Goal: Communication & Community: Answer question/provide support

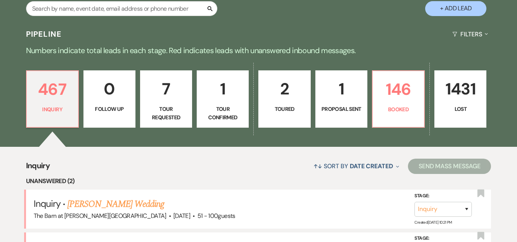
scroll to position [153, 0]
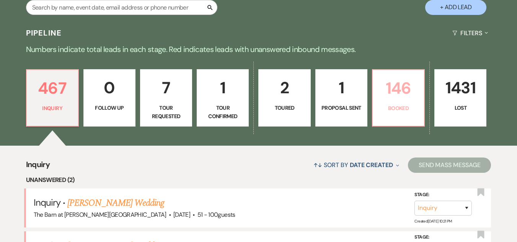
click at [396, 104] on p "Booked" at bounding box center [398, 108] width 42 height 8
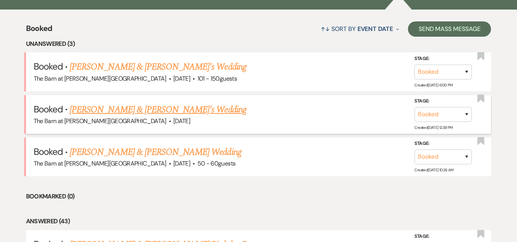
scroll to position [306, 0]
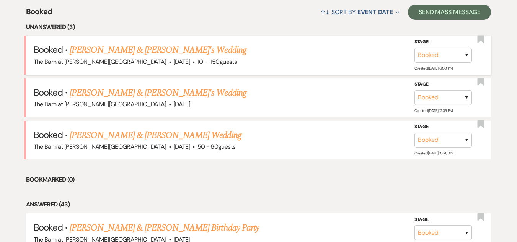
click at [135, 49] on link "Victoria Elia & Fiance's Wedding" at bounding box center [158, 50] width 177 height 14
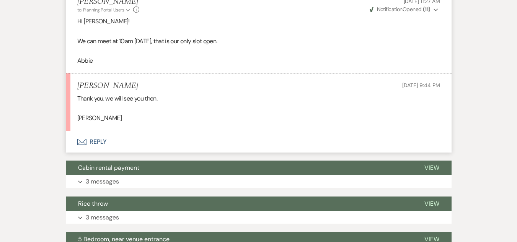
scroll to position [574, 0]
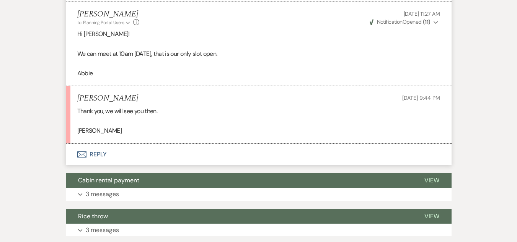
click at [93, 151] on button "Envelope Reply" at bounding box center [258, 154] width 385 height 21
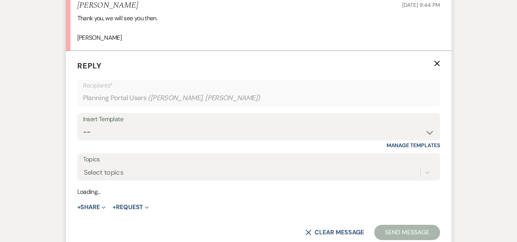
scroll to position [676, 0]
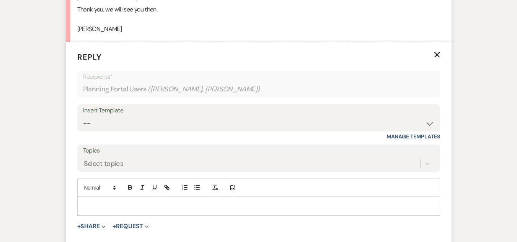
click at [173, 203] on p at bounding box center [258, 206] width 350 height 8
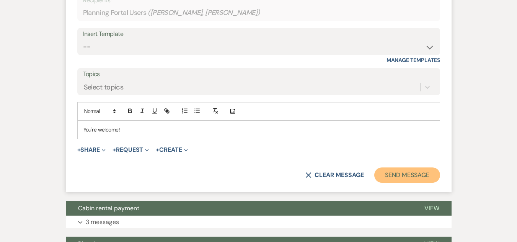
click at [388, 173] on button "Send Message" at bounding box center [406, 174] width 65 height 15
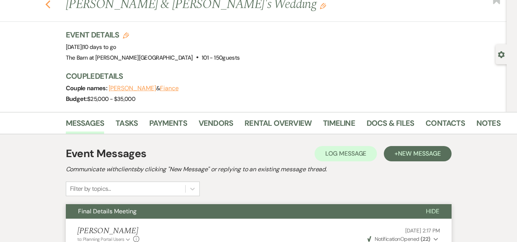
scroll to position [0, 0]
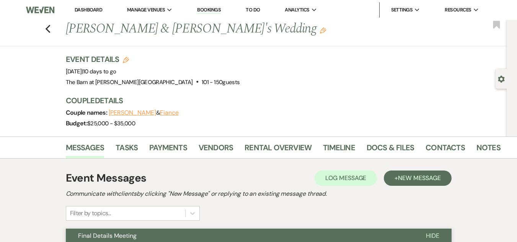
click at [54, 26] on div "Previous Victoria Elia & Fiance's Wedding Edit Bookmark" at bounding box center [251, 33] width 510 height 26
click at [49, 29] on use "button" at bounding box center [47, 29] width 5 height 8
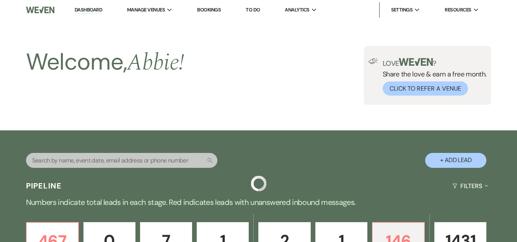
scroll to position [306, 0]
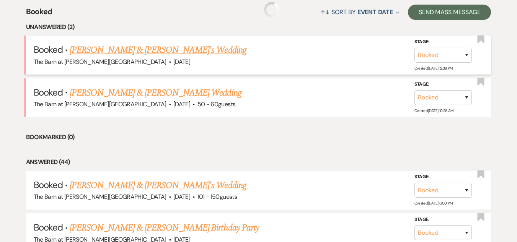
click at [165, 48] on link "Anna Radoszewski & Fiance's Wedding" at bounding box center [158, 50] width 177 height 14
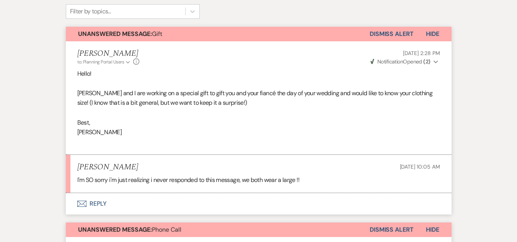
scroll to position [229, 0]
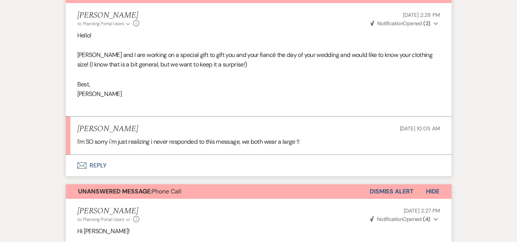
click at [92, 164] on button "Envelope Reply" at bounding box center [258, 165] width 385 height 21
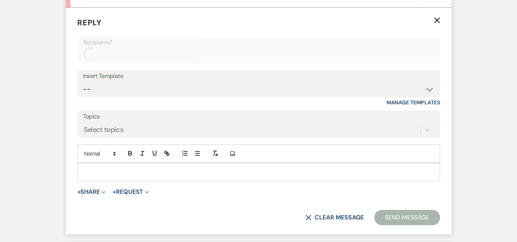
click at [141, 178] on div at bounding box center [259, 172] width 362 height 18
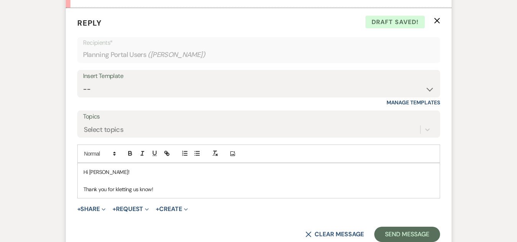
click at [117, 191] on p "Thank you for kletting us know!" at bounding box center [258, 189] width 350 height 8
click at [164, 190] on p "Thank you for letting us know!" at bounding box center [258, 189] width 350 height 8
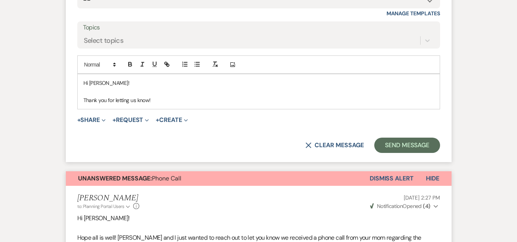
scroll to position [474, 0]
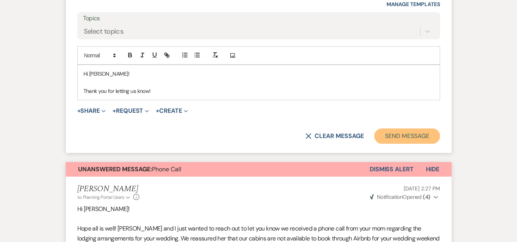
click at [422, 137] on button "Send Message" at bounding box center [406, 135] width 65 height 15
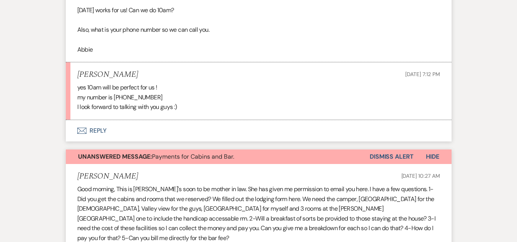
scroll to position [2871, 0]
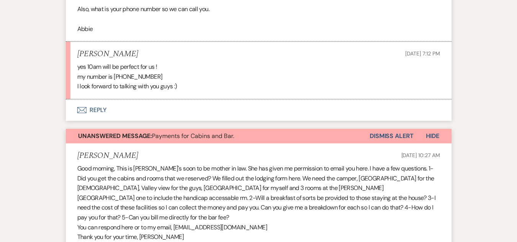
click at [94, 121] on button "Envelope Reply" at bounding box center [258, 109] width 385 height 21
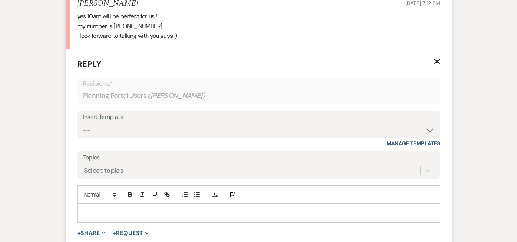
scroll to position [3021, 0]
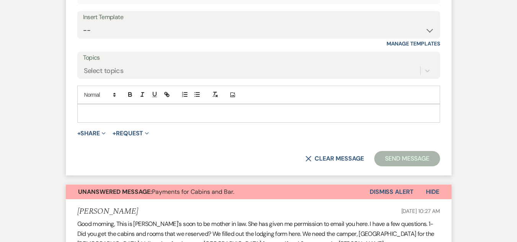
click at [128, 117] on p at bounding box center [258, 113] width 350 height 8
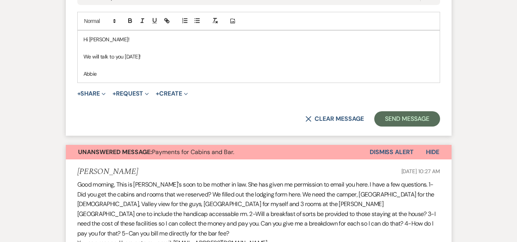
scroll to position [3098, 0]
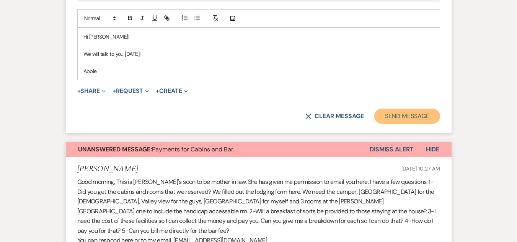
click at [385, 124] on button "Send Message" at bounding box center [406, 116] width 65 height 15
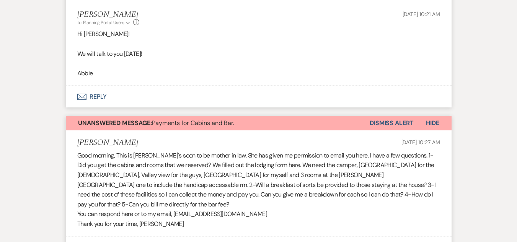
scroll to position [2930, 0]
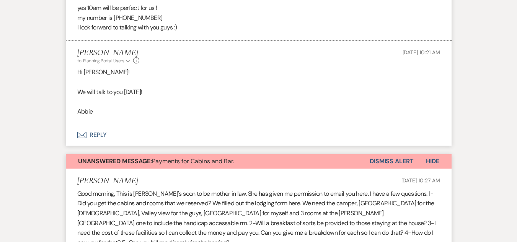
drag, startPoint x: 73, startPoint y: 54, endPoint x: 140, endPoint y: 56, distance: 66.6
click at [140, 41] on li "Anna Radoszewski Aug 11, 2025, 7:12 PM yes 10am will be perfect for us ! my num…" at bounding box center [258, 12] width 385 height 58
copy h5 "Anna Radoszewski"
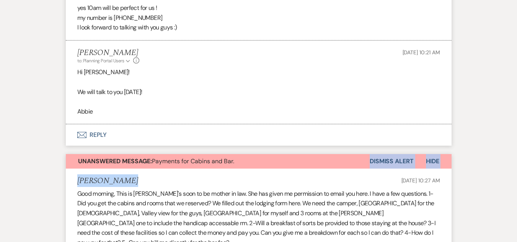
drag, startPoint x: 309, startPoint y: 225, endPoint x: 316, endPoint y: 246, distance: 22.4
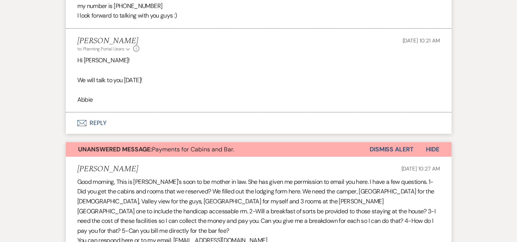
click at [116, 11] on p "my number is (716)256-4464" at bounding box center [258, 6] width 362 height 10
click at [114, 11] on p "my number is (716)256-4464" at bounding box center [258, 6] width 362 height 10
drag, startPoint x: 114, startPoint y: 66, endPoint x: 142, endPoint y: 65, distance: 27.9
click at [142, 11] on p "my number is (716)256-4464" at bounding box center [258, 6] width 362 height 10
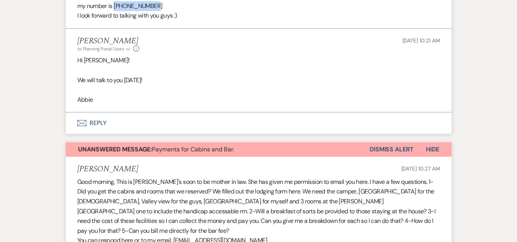
copy p "(716)256-4464"
click at [259, 21] on p "I look forward to talking with you guys :)" at bounding box center [258, 16] width 362 height 10
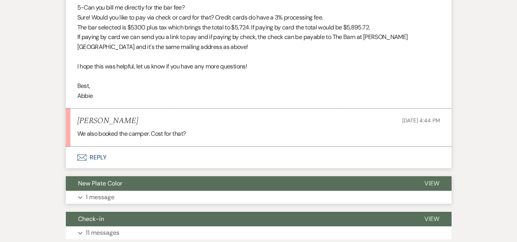
scroll to position [3553, 0]
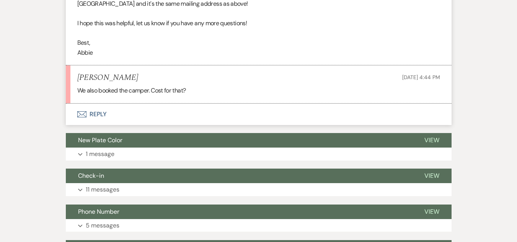
click at [99, 125] on button "Envelope Reply" at bounding box center [258, 114] width 385 height 21
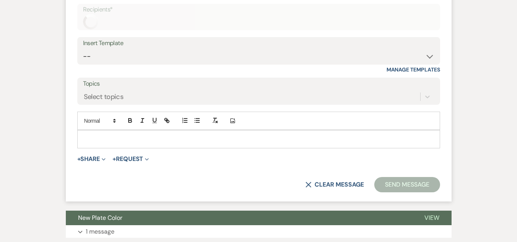
scroll to position [3698, 0]
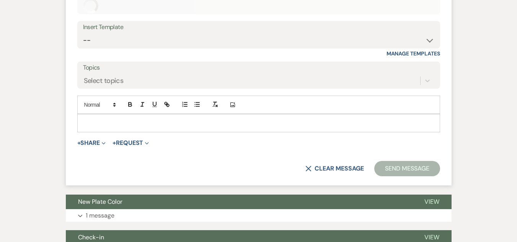
click at [186, 127] on p at bounding box center [258, 123] width 350 height 8
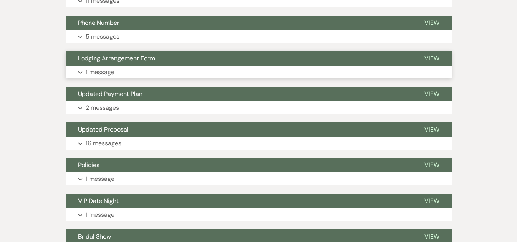
scroll to position [3966, 0]
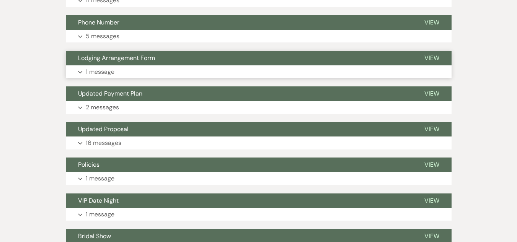
click at [171, 78] on button "Expand 1 message" at bounding box center [258, 71] width 385 height 13
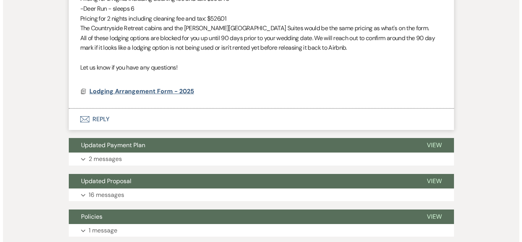
scroll to position [4271, 0]
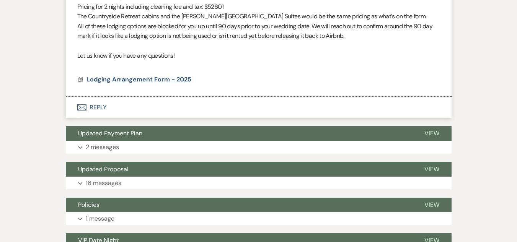
click at [138, 83] on span "Lodging Arrangement Form - 2025" at bounding box center [138, 79] width 105 height 8
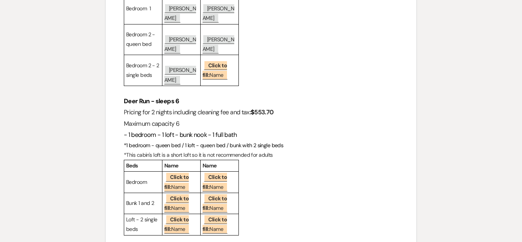
scroll to position [841, 0]
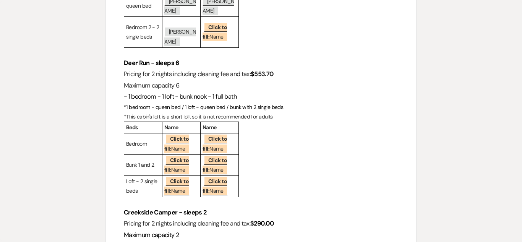
click at [259, 219] on strong "290.00" at bounding box center [264, 223] width 20 height 8
drag, startPoint x: 255, startPoint y: 76, endPoint x: 282, endPoint y: 76, distance: 27.1
click at [282, 218] on h3 "Pricing for 2 nights including cleaning fee and tax: $ 290.00" at bounding box center [261, 223] width 275 height 11
copy h3 "$ 290.00"
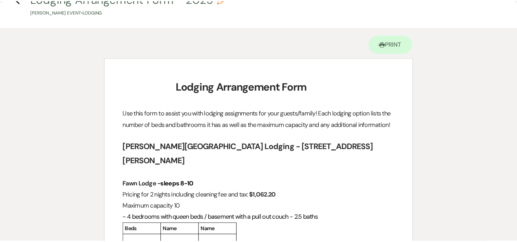
scroll to position [0, 0]
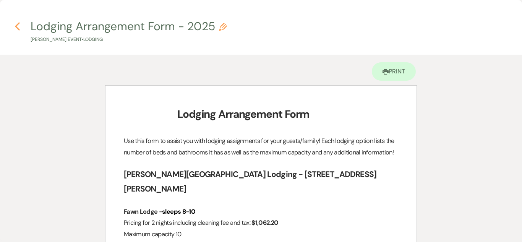
click at [16, 24] on icon "Previous" at bounding box center [18, 26] width 6 height 9
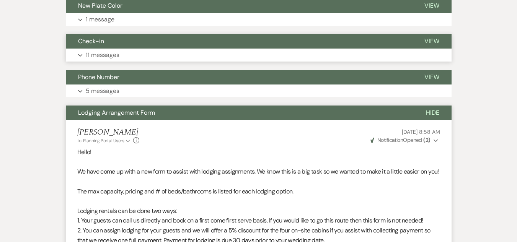
scroll to position [3737, 0]
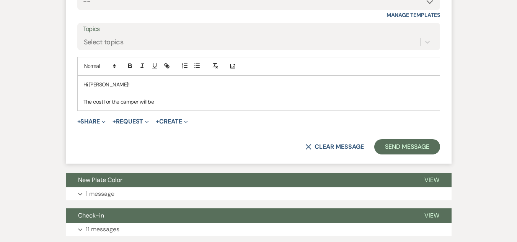
click at [186, 106] on p "The cost for the camper will be" at bounding box center [258, 101] width 350 height 8
drag, startPoint x: 153, startPoint y: 151, endPoint x: 182, endPoint y: 149, distance: 29.1
click at [182, 106] on p "The cost for the camper will be $ 290.00" at bounding box center [258, 101] width 350 height 8
click at [130, 68] on icon "button" at bounding box center [129, 67] width 3 height 2
click at [132, 69] on icon "button" at bounding box center [130, 65] width 7 height 7
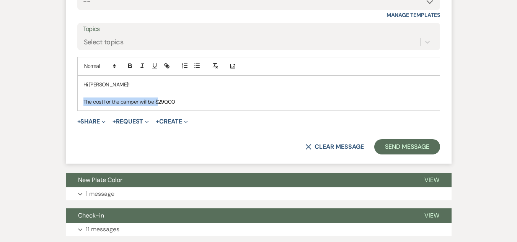
click at [194, 106] on p "The cost for the camper will be $ 290.00" at bounding box center [258, 101] width 350 height 8
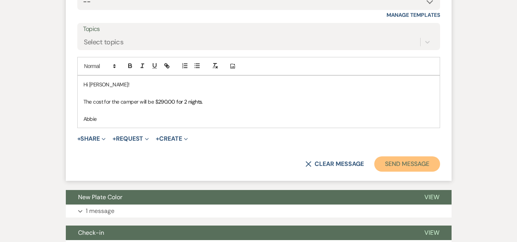
click at [415, 172] on button "Send Message" at bounding box center [406, 163] width 65 height 15
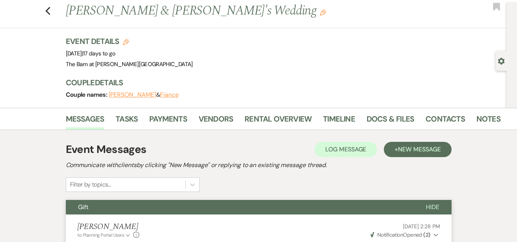
scroll to position [0, 0]
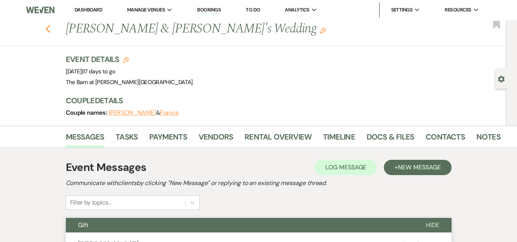
click at [50, 27] on use "button" at bounding box center [47, 29] width 5 height 8
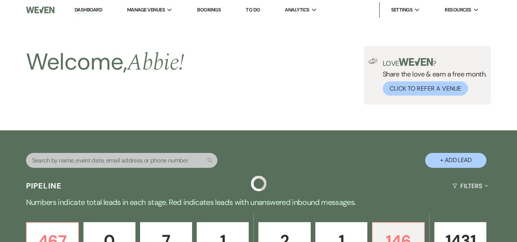
scroll to position [306, 0]
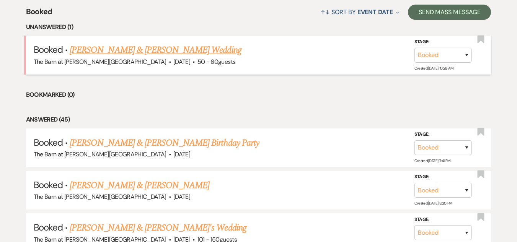
click at [179, 47] on link "Katie Cummings & Scott Lovley's Wedding" at bounding box center [155, 50] width 171 height 14
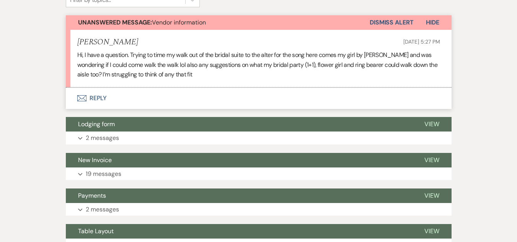
scroll to position [229, 0]
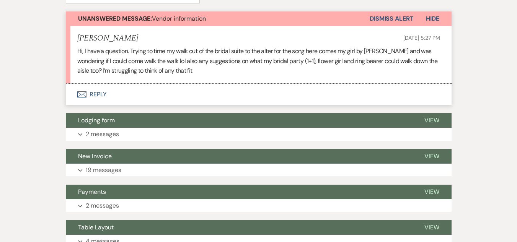
click at [95, 93] on button "Envelope Reply" at bounding box center [258, 94] width 385 height 21
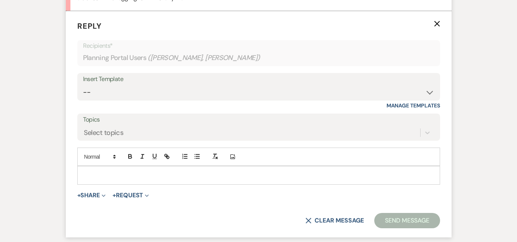
scroll to position [305, 0]
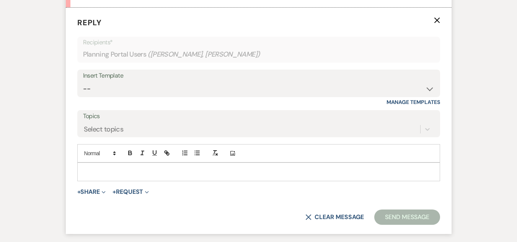
click at [143, 176] on p at bounding box center [258, 171] width 350 height 8
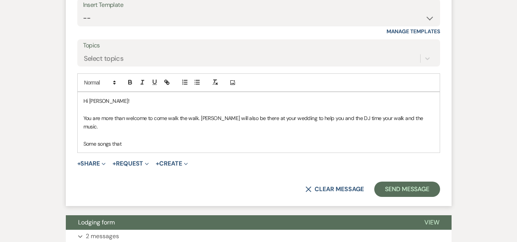
scroll to position [382, 0]
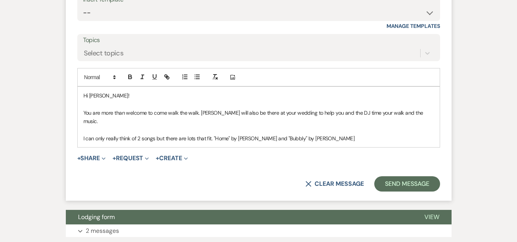
click at [349, 134] on p "I can only really think of 2 songs but there are lots that fit. "Home" by Edwar…" at bounding box center [258, 138] width 350 height 8
click at [212, 134] on p "I can only really think of 2 songs but there are lots that fit. "Home" by Edwar…" at bounding box center [258, 138] width 350 height 8
click at [211, 134] on p "I can only really think of 2 songs but there are lots that fit. "Home" by Edwar…" at bounding box center [258, 138] width 350 height 8
click at [213, 134] on p "I can only really think of 2 songs but there are lots that fit. "Home" by Edwar…" at bounding box center [258, 138] width 350 height 8
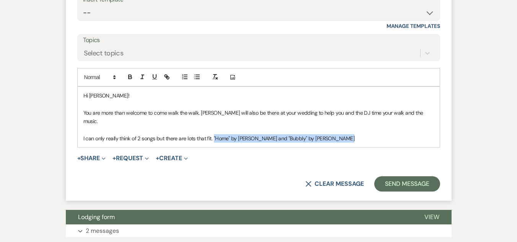
drag, startPoint x: 213, startPoint y: 129, endPoint x: 351, endPoint y: 131, distance: 137.7
click at [351, 134] on p "I can only really think of 2 songs but there are lots that fit. "Home" by Edwar…" at bounding box center [258, 138] width 350 height 8
copy p ""Home" by Edward Shard and "Bubbly" by Colbie Caillat"
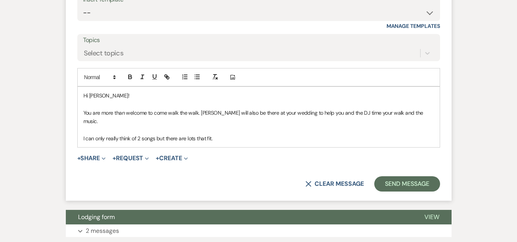
click at [155, 134] on p "I can only really think of 2 songs but there are lots that fit." at bounding box center [258, 138] width 350 height 8
click at [353, 134] on p "I can only really think of 2 songs; "Home" by Edward Shard and "Bubbly" by Colb…" at bounding box center [258, 138] width 350 height 8
click at [332, 134] on p "I can only really think of 2 songs; "Home" by Edward Shard and "Bubbly" by Colb…" at bounding box center [258, 138] width 350 height 8
click at [367, 134] on p "I can only really think of 2 songs; "Home" by Edward Shard and "Bubbly" by Colb…" at bounding box center [258, 138] width 350 height 8
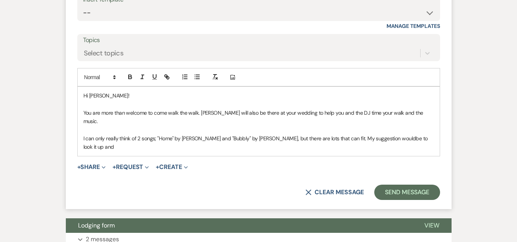
click at [398, 134] on p "I can only really think of 2 songs; "Home" by Edward Shard and "Bubbly" by Colb…" at bounding box center [258, 142] width 350 height 17
click at [397, 137] on p "I can only really think of 2 songs; "Home" by Edward Shard and "Bubbly" by Colb…" at bounding box center [258, 142] width 350 height 17
click at [437, 130] on div "Hi Katie! You are more than welcome to come walk the walk. Alissa will also be …" at bounding box center [259, 121] width 362 height 69
click at [264, 141] on p "I can only really think of 2 songs; "Home" by Edward Shard and "Bubbly" by Colb…" at bounding box center [258, 142] width 350 height 17
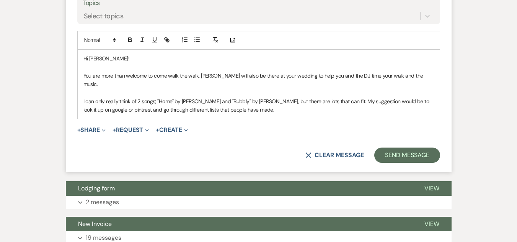
scroll to position [438, 0]
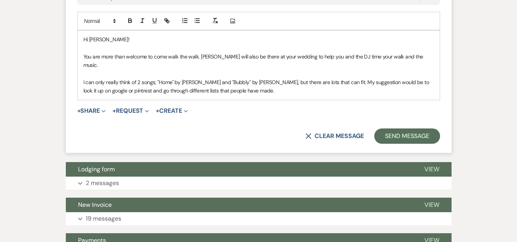
click at [197, 58] on p "You are more than welcome to come walk the walk. Alissa will also be there at y…" at bounding box center [258, 60] width 350 height 17
click at [266, 86] on p "I can only really think of 2 songs; "Home" by Edward Shard and "Bubbly" by Colb…" at bounding box center [258, 86] width 350 height 17
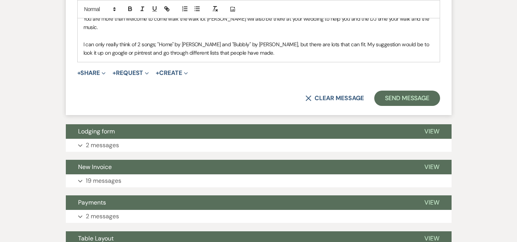
scroll to position [485, 0]
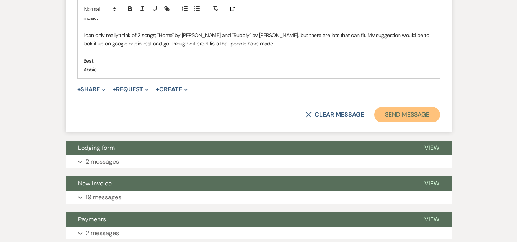
click at [388, 107] on button "Send Message" at bounding box center [406, 114] width 65 height 15
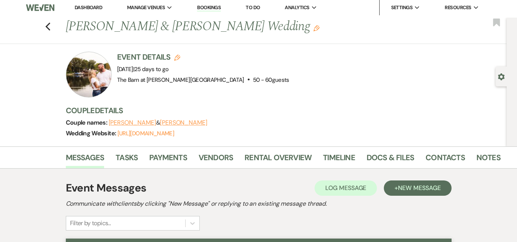
scroll to position [0, 0]
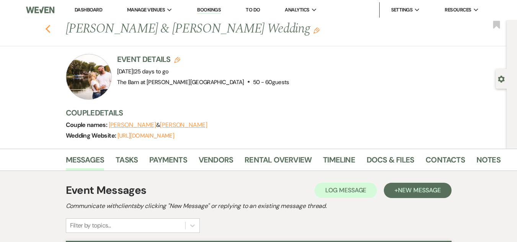
click at [50, 27] on icon "Previous" at bounding box center [48, 28] width 6 height 9
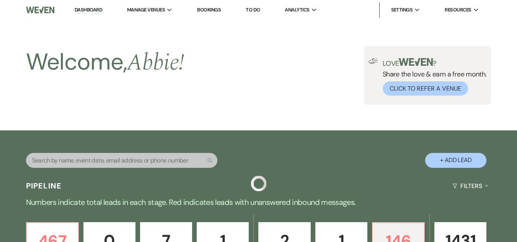
scroll to position [306, 0]
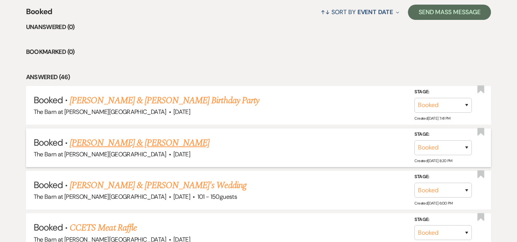
click at [128, 137] on link "Lily Constantino & Benjamin Schrader" at bounding box center [140, 143] width 140 height 14
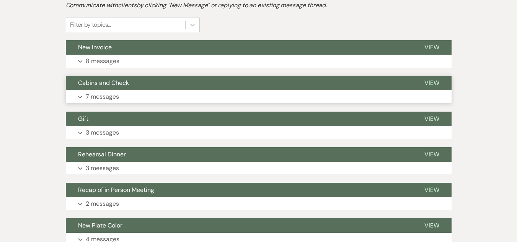
scroll to position [201, 0]
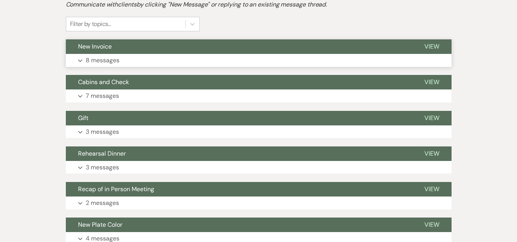
click at [176, 57] on button "Expand 8 messages" at bounding box center [258, 60] width 385 height 13
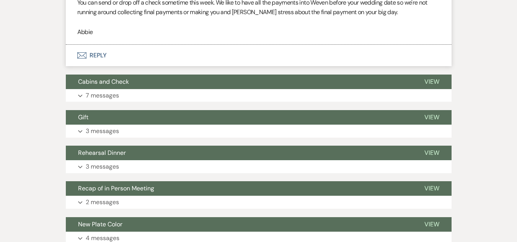
scroll to position [817, 0]
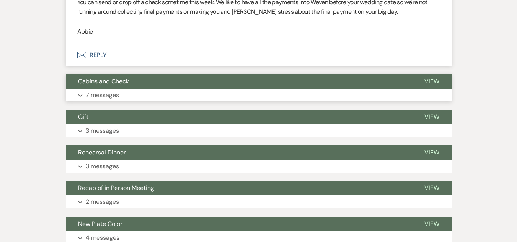
click at [172, 91] on button "Expand 7 messages" at bounding box center [258, 95] width 385 height 13
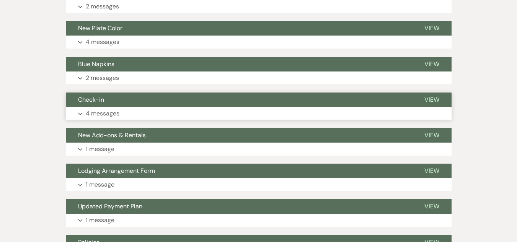
scroll to position [1545, 0]
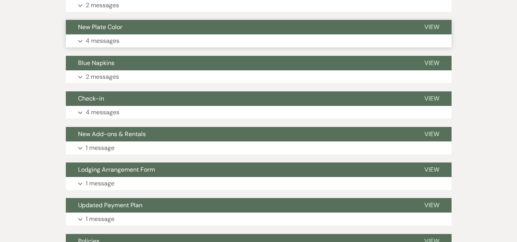
click at [167, 40] on button "Expand 4 messages" at bounding box center [258, 40] width 385 height 13
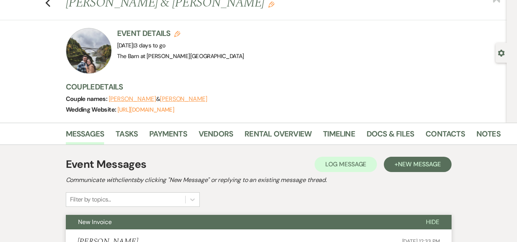
scroll to position [0, 0]
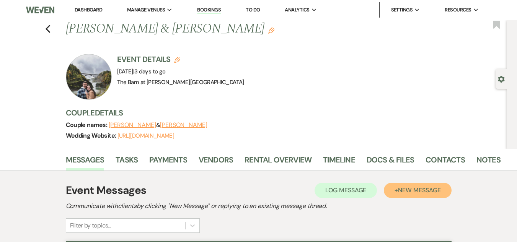
click at [412, 190] on span "New Message" at bounding box center [419, 190] width 42 height 8
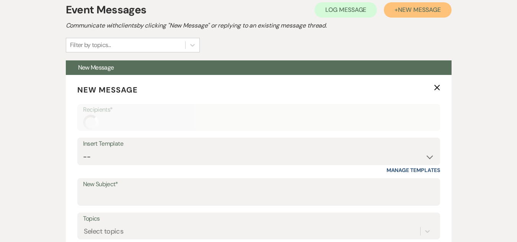
scroll to position [219, 0]
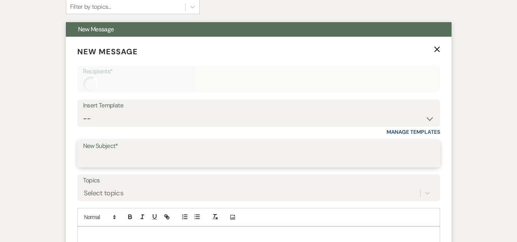
click at [217, 156] on input "New Subject*" at bounding box center [258, 159] width 351 height 15
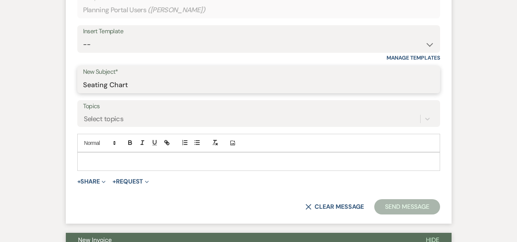
scroll to position [351, 0]
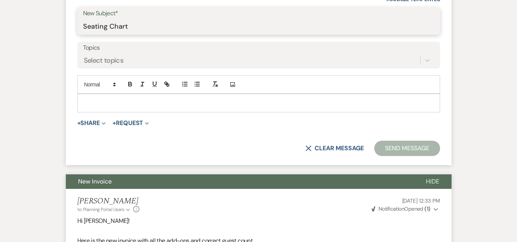
type input "Seating Chart"
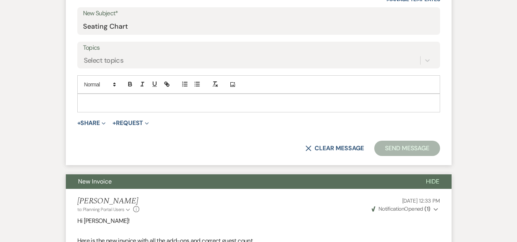
click at [218, 107] on p at bounding box center [258, 103] width 350 height 8
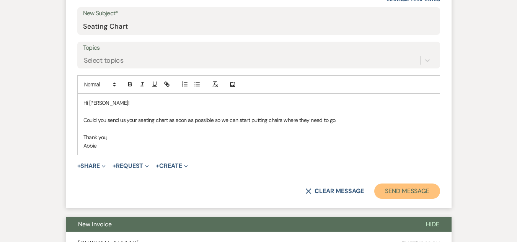
click at [387, 186] on button "Send Message" at bounding box center [406, 191] width 65 height 15
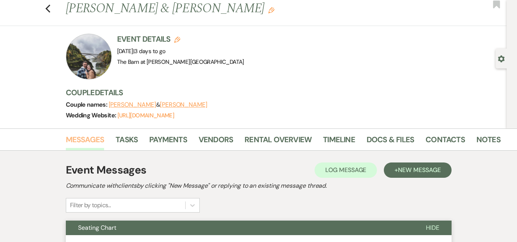
scroll to position [0, 0]
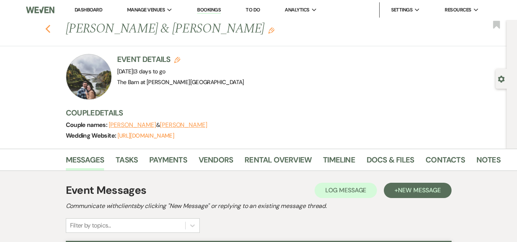
click at [49, 26] on icon "Previous" at bounding box center [48, 28] width 6 height 9
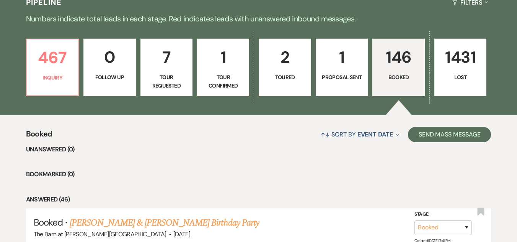
scroll to position [179, 0]
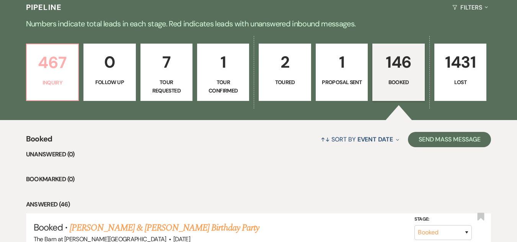
click at [44, 84] on p "Inquiry" at bounding box center [52, 82] width 42 height 8
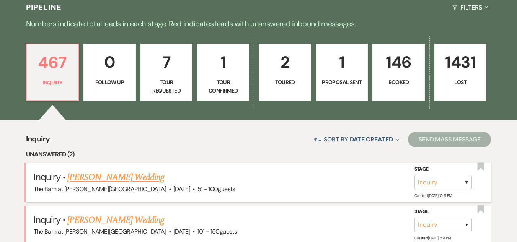
click at [122, 172] on link "Dylan Frey's Wedding" at bounding box center [115, 178] width 97 height 14
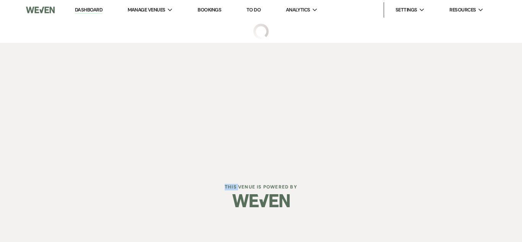
click at [122, 172] on div "Dashboard Manage Venues Expand The Barn at Farrington Hollow Bookings To Do Ana…" at bounding box center [261, 109] width 522 height 219
select select "2"
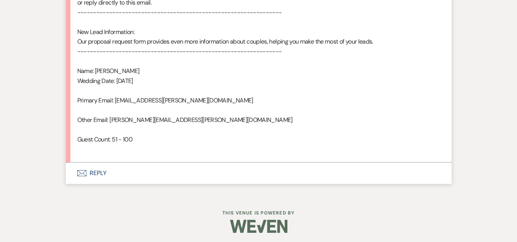
scroll to position [549, 0]
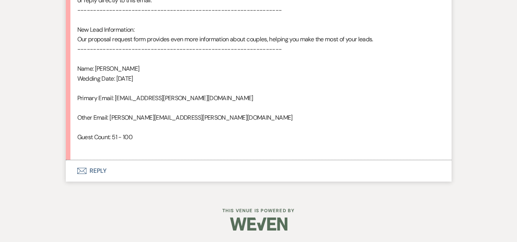
click at [97, 169] on button "Envelope Reply" at bounding box center [258, 170] width 385 height 21
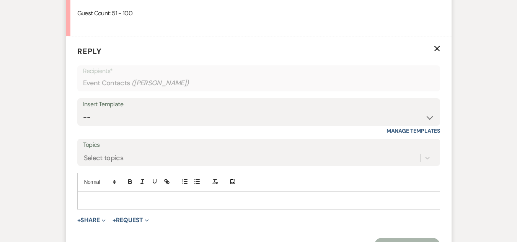
scroll to position [701, 0]
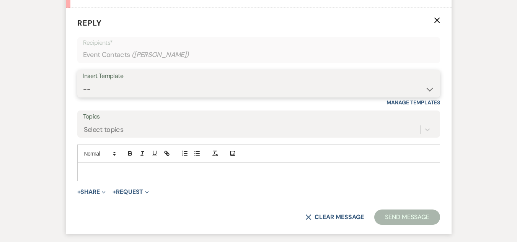
click at [198, 84] on select "-- Weven Planning Portal Introduction (Booked Events) Welcome Email Offboarding…" at bounding box center [258, 89] width 351 height 15
select select "4054"
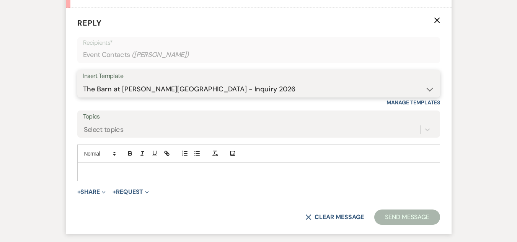
click at [83, 82] on select "-- Weven Planning Portal Introduction (Booked Events) Welcome Email Offboarding…" at bounding box center [258, 89] width 351 height 15
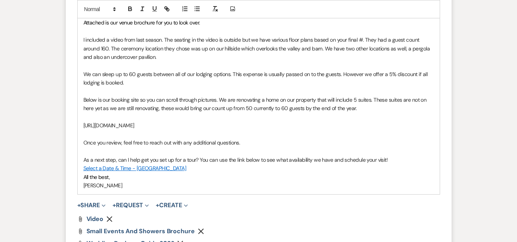
scroll to position [885, 0]
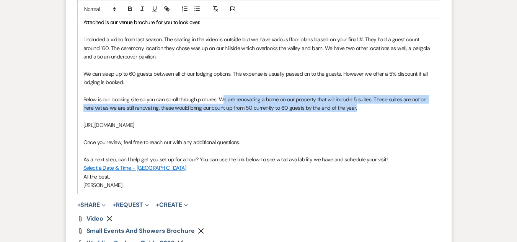
drag, startPoint x: 375, startPoint y: 109, endPoint x: 223, endPoint y: 101, distance: 152.8
click at [223, 101] on p "Below is our booking site so you can scroll through pictures. We are renovating…" at bounding box center [258, 103] width 350 height 17
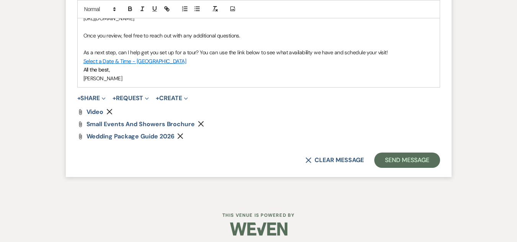
scroll to position [988, 0]
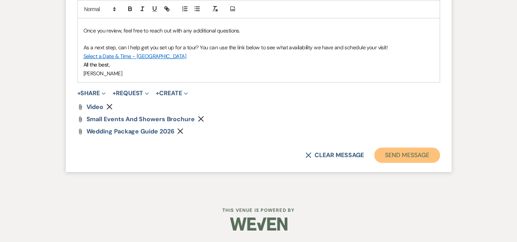
click at [384, 154] on button "Send Message" at bounding box center [406, 155] width 65 height 15
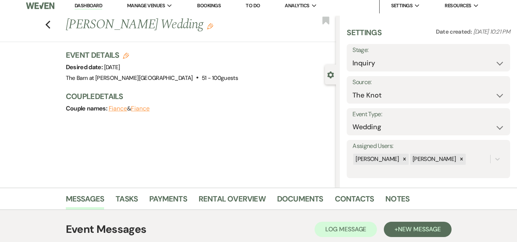
scroll to position [0, 0]
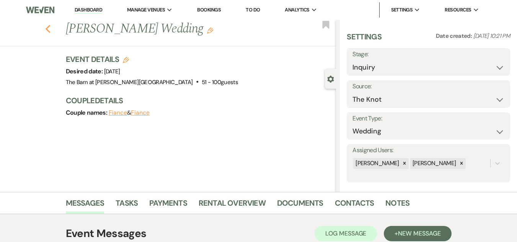
click at [51, 31] on icon "Previous" at bounding box center [48, 28] width 6 height 9
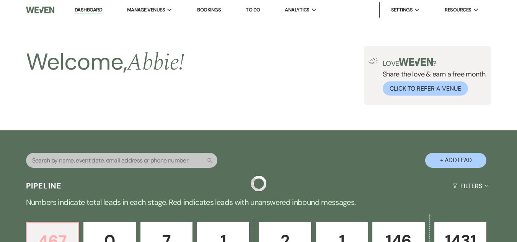
scroll to position [179, 0]
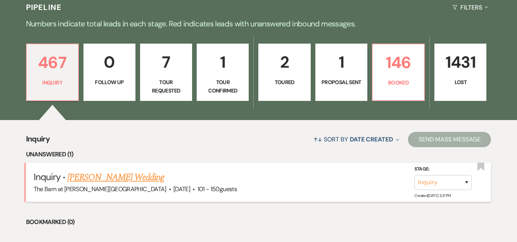
click at [116, 176] on link "[PERSON_NAME] Wedding" at bounding box center [115, 178] width 97 height 14
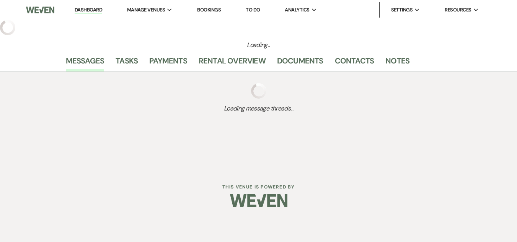
select select "2"
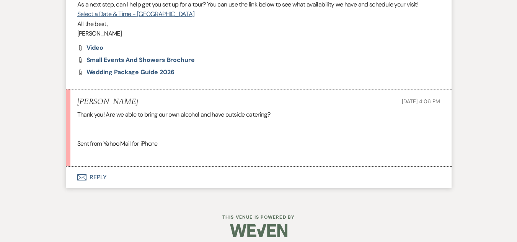
scroll to position [919, 0]
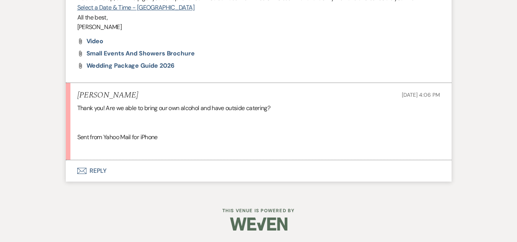
click at [97, 169] on button "Envelope Reply" at bounding box center [258, 170] width 385 height 21
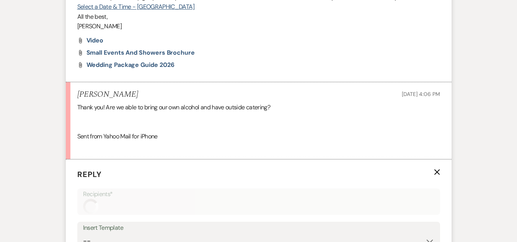
scroll to position [1072, 0]
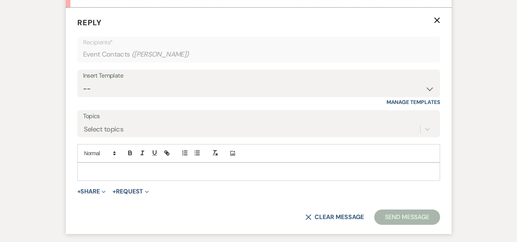
click at [155, 172] on p at bounding box center [258, 171] width 350 height 8
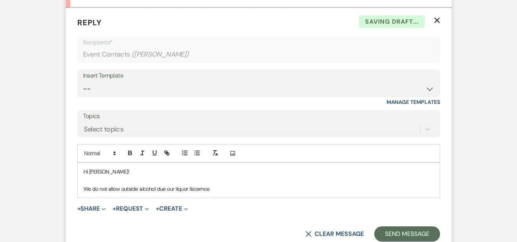
click at [201, 185] on p "We do not allow outside alcohol due our liquor liscemce" at bounding box center [258, 189] width 350 height 8
click at [89, 190] on p "We do not allow outside alcohol due our liquor licence." at bounding box center [258, 189] width 350 height 8
click at [247, 188] on p "Unfortunately, we do not allow outside alcohol due our liquor licence." at bounding box center [258, 189] width 350 height 8
drag, startPoint x: 237, startPoint y: 188, endPoint x: 330, endPoint y: 187, distance: 92.9
click at [330, 187] on p "Unfortunately, we do not allow outside alcohol due our liquor licence, We do al…" at bounding box center [258, 189] width 350 height 8
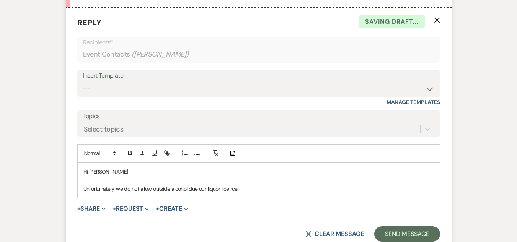
click at [312, 188] on p "Unfortunately, we do not allow outside alcohol due our liquor licence." at bounding box center [258, 189] width 350 height 8
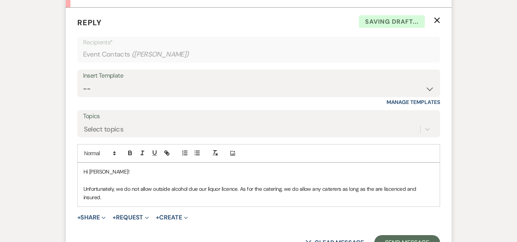
click at [384, 187] on p "Unfortunately, we do not allow outside alcohol due our liquor licence. As for t…" at bounding box center [258, 193] width 350 height 17
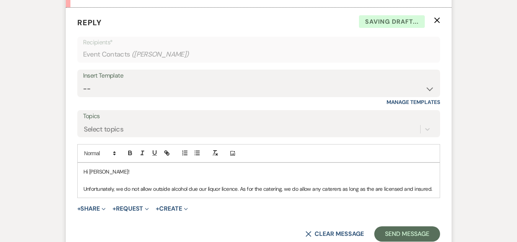
click at [433, 190] on p "Unfortunately, we do not allow outside alcohol due our liquor licence. As for t…" at bounding box center [258, 189] width 350 height 8
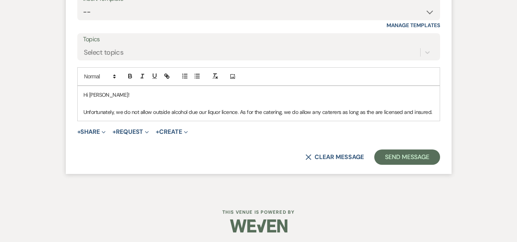
scroll to position [1150, 0]
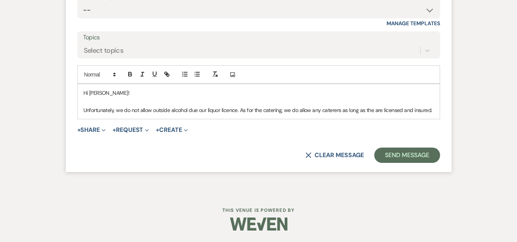
click at [240, 110] on p "Unfortunately, we do not allow outside alcohol due our liquor licence. As for t…" at bounding box center [258, 110] width 350 height 8
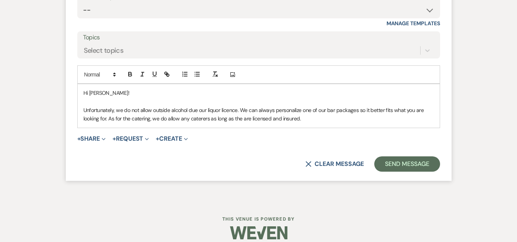
click at [322, 117] on p "Unfortunately, we do not allow outside alcohol due our liquor licence. We can a…" at bounding box center [258, 114] width 350 height 17
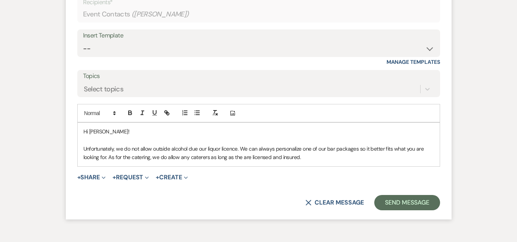
scroll to position [1159, 0]
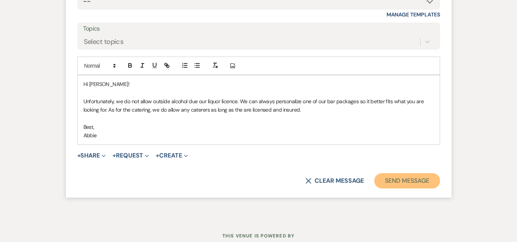
click at [396, 180] on button "Send Message" at bounding box center [406, 180] width 65 height 15
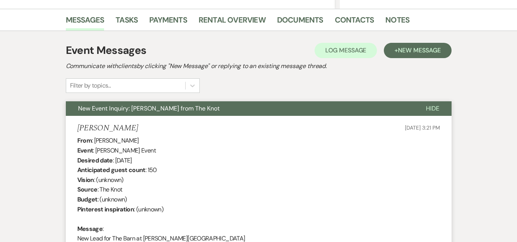
scroll to position [0, 0]
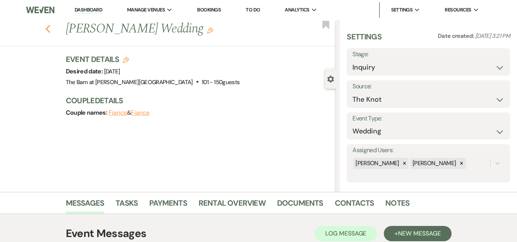
click at [51, 32] on icon "Previous" at bounding box center [48, 28] width 6 height 9
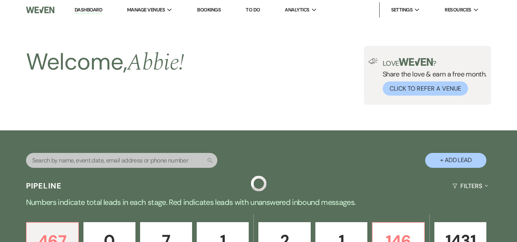
click at [51, 196] on p "Numbers indicate total leads in each stage. Red indicates leads with unanswered…" at bounding box center [258, 202] width 517 height 12
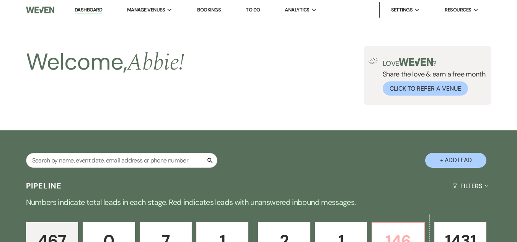
scroll to position [179, 0]
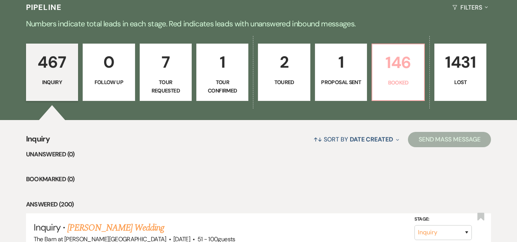
click at [409, 68] on p "146" at bounding box center [398, 63] width 42 height 26
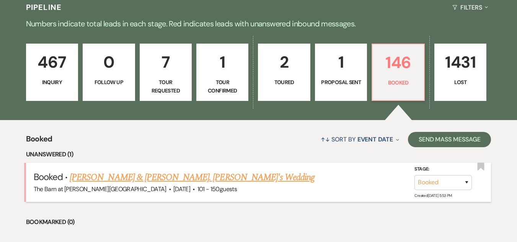
click at [203, 172] on link "Amy Leogrande & Lucian St. John's Wedding" at bounding box center [192, 178] width 245 height 14
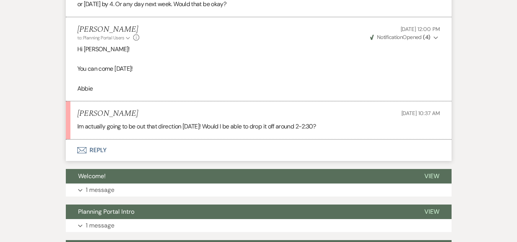
scroll to position [1047, 0]
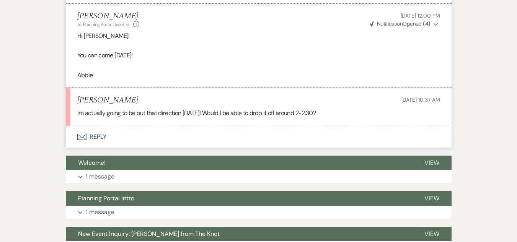
click at [97, 126] on button "Envelope Reply" at bounding box center [258, 136] width 385 height 21
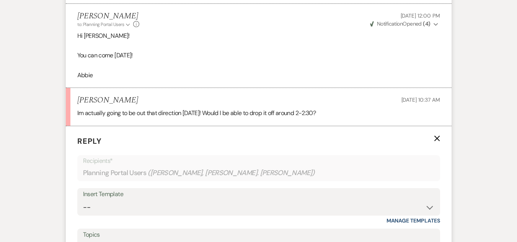
scroll to position [1147, 0]
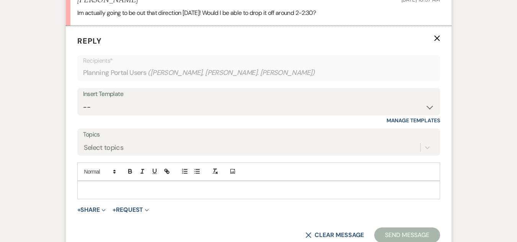
click at [184, 186] on p at bounding box center [258, 190] width 350 height 8
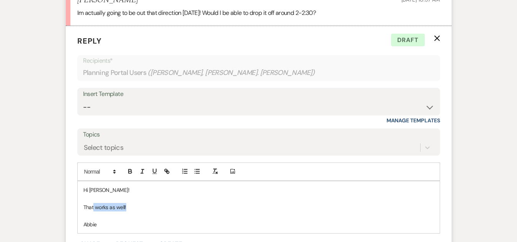
drag, startPoint x: 94, startPoint y: 188, endPoint x: 151, endPoint y: 192, distance: 57.8
click at [151, 203] on p "That works as well!" at bounding box center [258, 207] width 350 height 8
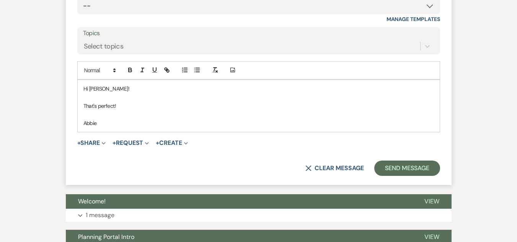
scroll to position [1260, 0]
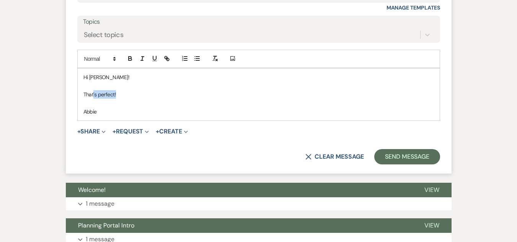
drag, startPoint x: 141, startPoint y: 77, endPoint x: 93, endPoint y: 75, distance: 48.2
click at [93, 90] on p "That's perfect!" at bounding box center [258, 94] width 350 height 8
click at [224, 99] on p at bounding box center [258, 103] width 350 height 8
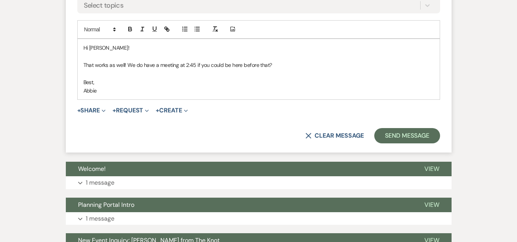
scroll to position [1296, 0]
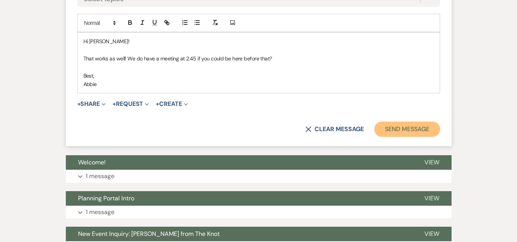
click at [385, 122] on button "Send Message" at bounding box center [406, 129] width 65 height 15
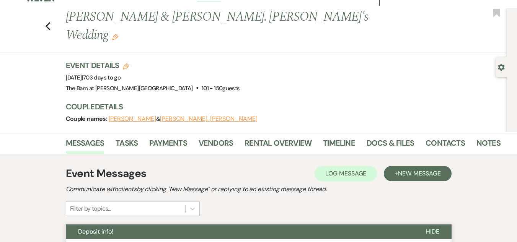
scroll to position [0, 0]
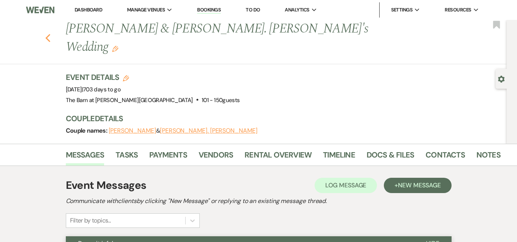
click at [49, 34] on icon "Previous" at bounding box center [48, 38] width 6 height 9
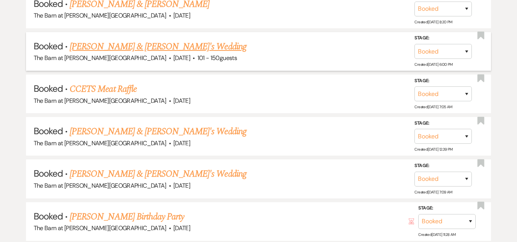
scroll to position [446, 0]
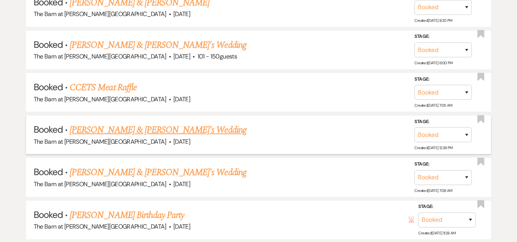
click at [183, 129] on link "Anna Radoszewski & Fiance's Wedding" at bounding box center [158, 130] width 177 height 14
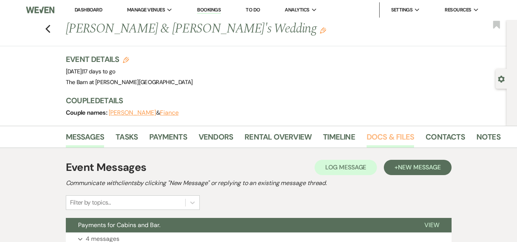
click at [400, 133] on link "Docs & Files" at bounding box center [389, 139] width 47 height 17
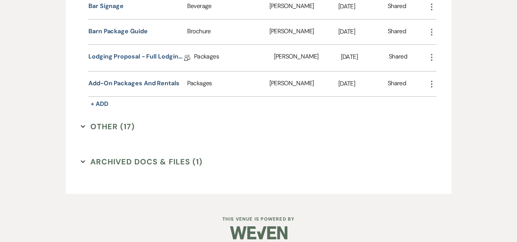
scroll to position [900, 0]
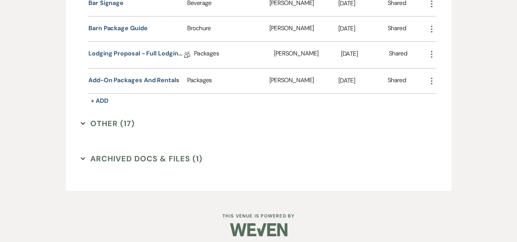
click at [104, 123] on button "Other (17) Expand" at bounding box center [108, 123] width 54 height 11
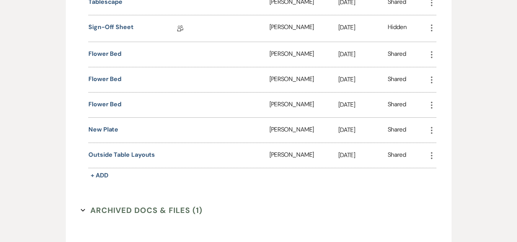
scroll to position [1311, 0]
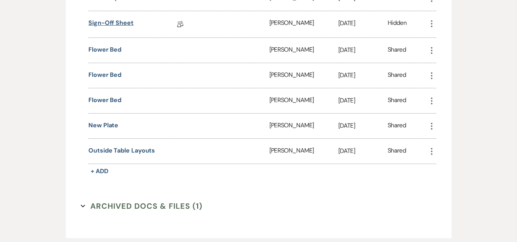
click at [122, 29] on link "Sign-off Sheet" at bounding box center [110, 24] width 45 height 12
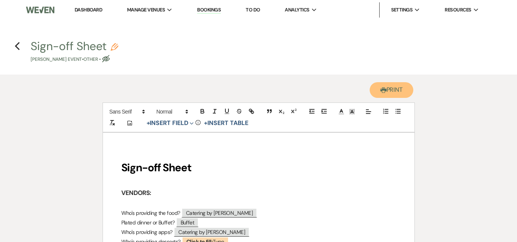
click at [379, 85] on button "Printer Print" at bounding box center [391, 90] width 44 height 16
click at [18, 48] on icon "Previous" at bounding box center [18, 46] width 6 height 9
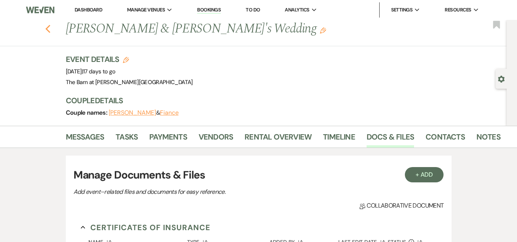
click at [49, 32] on icon "Previous" at bounding box center [48, 28] width 6 height 9
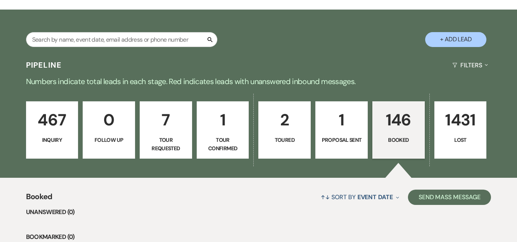
scroll to position [26, 0]
